Goal: Transaction & Acquisition: Purchase product/service

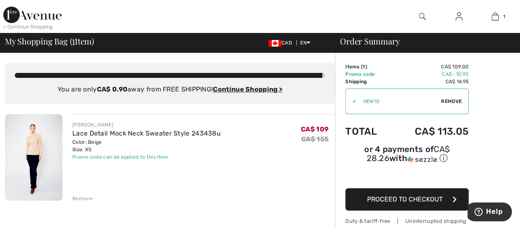
click at [412, 192] on button "Proceed to Checkout" at bounding box center [406, 199] width 123 height 22
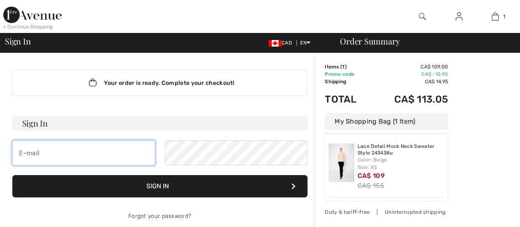
drag, startPoint x: 0, startPoint y: 0, endPoint x: 27, endPoint y: 149, distance: 151.7
click at [27, 149] on input "email" at bounding box center [83, 152] width 143 height 25
type input "[PERSON_NAME][EMAIL_ADDRESS][DOMAIN_NAME]"
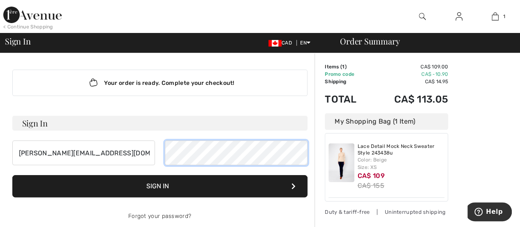
click at [12, 175] on button "Sign In" at bounding box center [159, 186] width 295 height 22
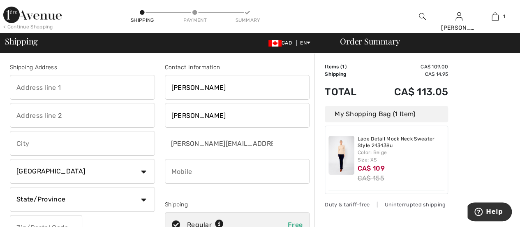
click at [33, 93] on input "text" at bounding box center [82, 87] width 145 height 25
type input "10425 saint-vital"
click at [141, 200] on select "State/Province Alberta British Columbia Manitoba New Brunswick Newfoundland and…" at bounding box center [82, 199] width 145 height 25
select select "QC"
click at [10, 187] on select "State/Province Alberta British Columbia Manitoba New Brunswick Newfoundland and…" at bounding box center [82, 199] width 145 height 25
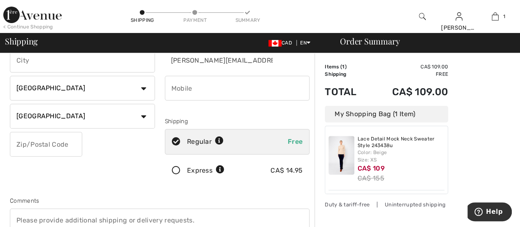
scroll to position [84, 0]
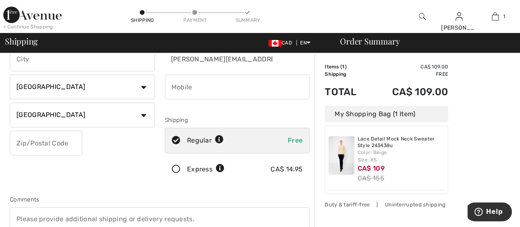
click at [53, 145] on input "text" at bounding box center [46, 142] width 72 height 25
type input "H1H4T1"
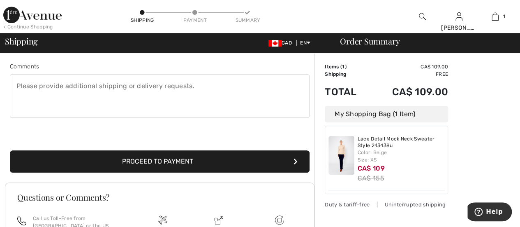
scroll to position [218, 0]
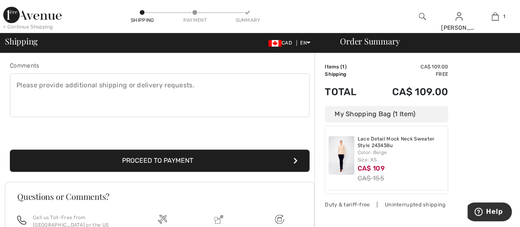
click at [254, 162] on button "Proceed to Payment" at bounding box center [160, 160] width 300 height 22
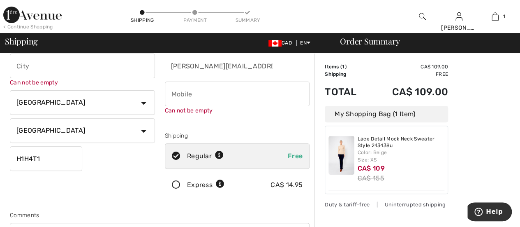
scroll to position [65, 0]
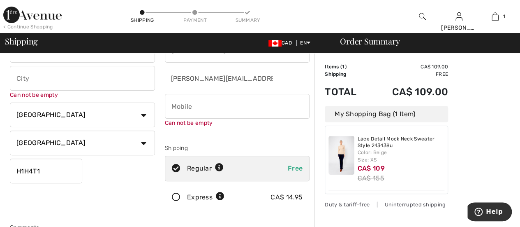
click at [206, 109] on input "phone" at bounding box center [237, 106] width 145 height 25
type input "5146036399"
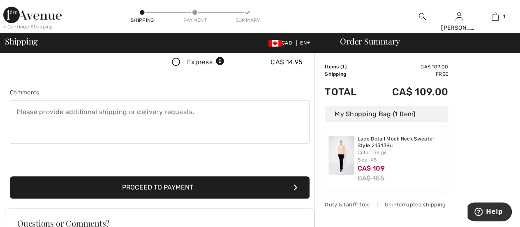
scroll to position [202, 0]
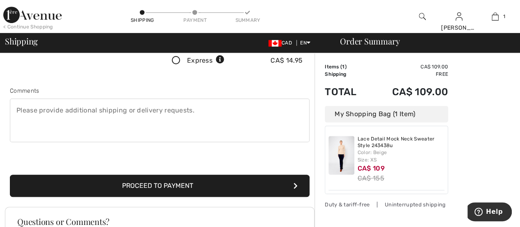
click at [188, 191] on div "Shipping Address 10425 saint-vital Can not be empty Country Canada United State…" at bounding box center [160, 24] width 310 height 365
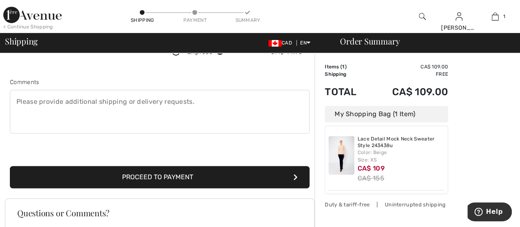
click at [189, 180] on button "Proceed to Payment" at bounding box center [160, 177] width 300 height 22
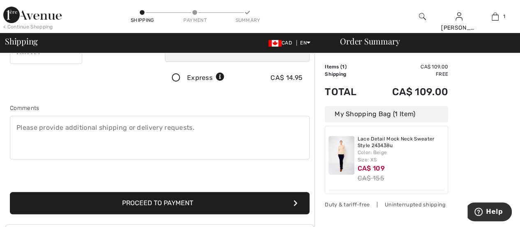
scroll to position [177, 0]
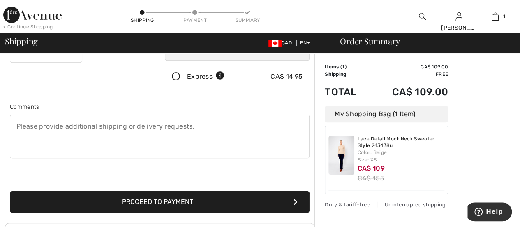
click at [191, 205] on button "Proceed to Payment" at bounding box center [160, 201] width 300 height 22
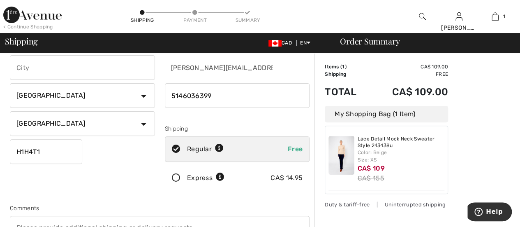
scroll to position [65, 0]
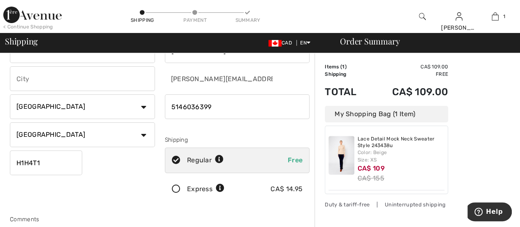
click at [53, 86] on input "text" at bounding box center [82, 78] width 145 height 25
type input "Montréal"
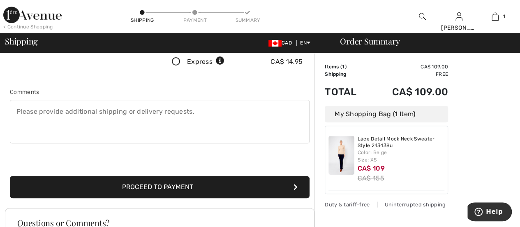
scroll to position [197, 0]
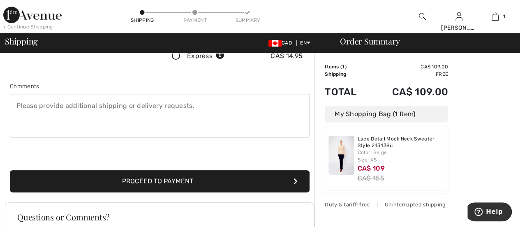
click at [169, 185] on button "Proceed to Payment" at bounding box center [160, 181] width 300 height 22
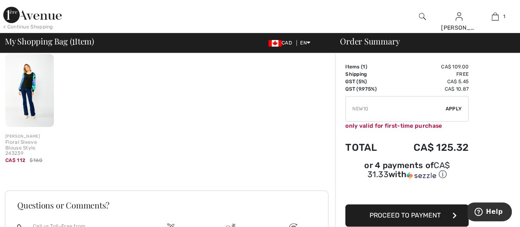
scroll to position [163, 0]
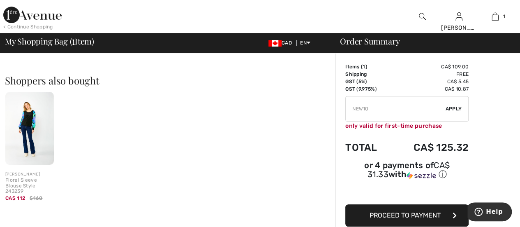
click at [458, 108] on span "Apply" at bounding box center [454, 108] width 16 height 7
drag, startPoint x: 377, startPoint y: 107, endPoint x: 343, endPoint y: 105, distance: 34.2
click at [343, 105] on div "Order Summary Details Items ( 1 ) CA$ 109.00 Promo code CA$ 0.00 Shipping Free …" at bounding box center [427, 134] width 185 height 489
type input "SAVE10"
click at [455, 110] on span "Apply" at bounding box center [454, 108] width 16 height 7
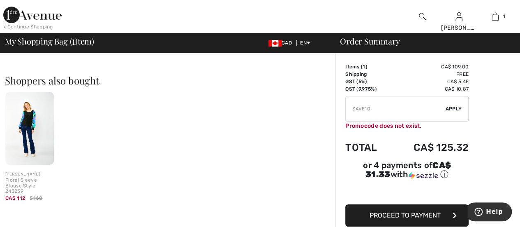
click at [383, 105] on input "TEXT" at bounding box center [396, 108] width 100 height 25
drag, startPoint x: 383, startPoint y: 106, endPoint x: 331, endPoint y: 104, distance: 51.8
click at [331, 104] on div "You are only CA$ 0.00 away from FREE SHIPPING! Continue Shopping > Congratulati…" at bounding box center [262, 134] width 515 height 489
click at [432, 209] on button "Proceed to Payment" at bounding box center [406, 215] width 123 height 22
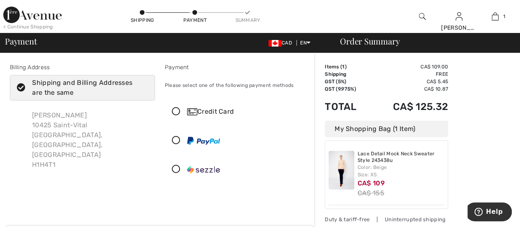
click at [178, 110] on icon at bounding box center [176, 111] width 22 height 9
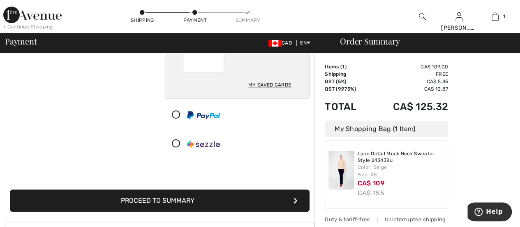
scroll to position [129, 0]
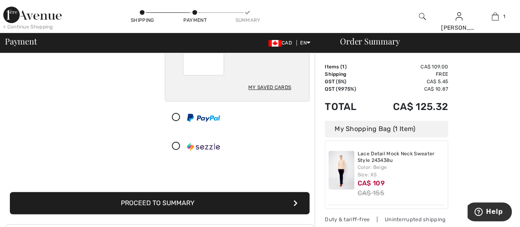
click at [192, 201] on button "Proceed to Summary" at bounding box center [160, 203] width 300 height 22
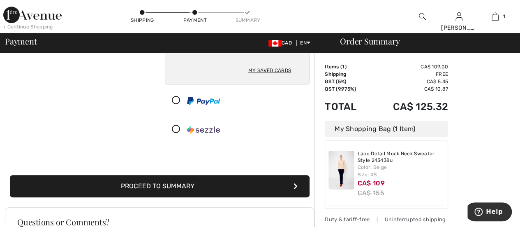
scroll to position [169, 0]
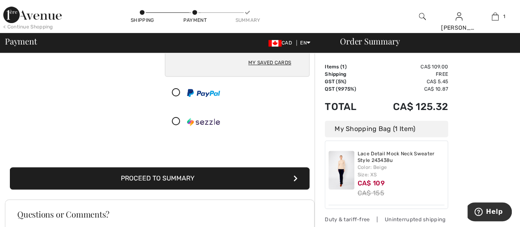
click at [188, 179] on button "Proceed to Summary" at bounding box center [160, 178] width 300 height 22
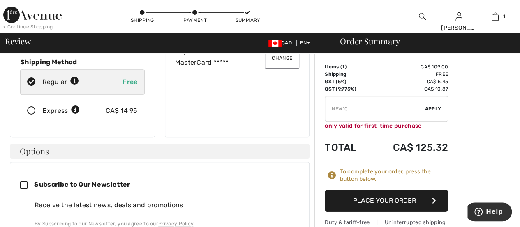
scroll to position [154, 0]
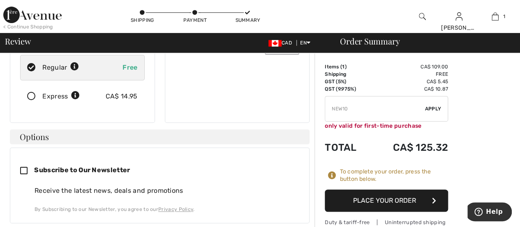
click at [412, 195] on button "Place Your Order" at bounding box center [386, 200] width 123 height 22
